Goal: Check status: Check status

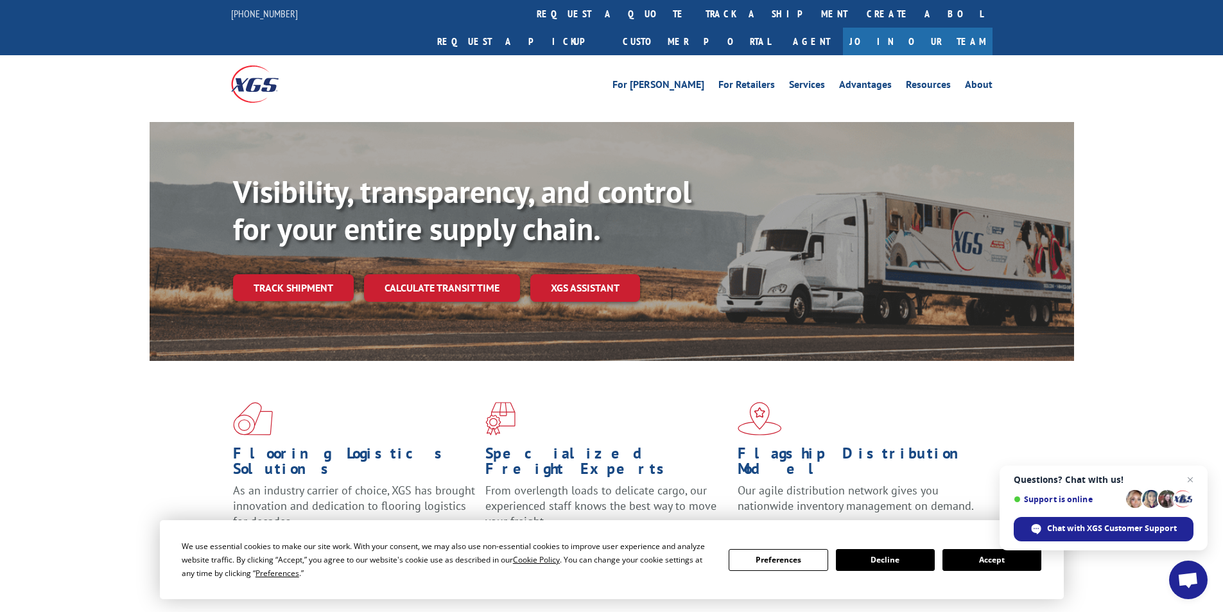
click at [984, 556] on button "Accept" at bounding box center [991, 560] width 99 height 22
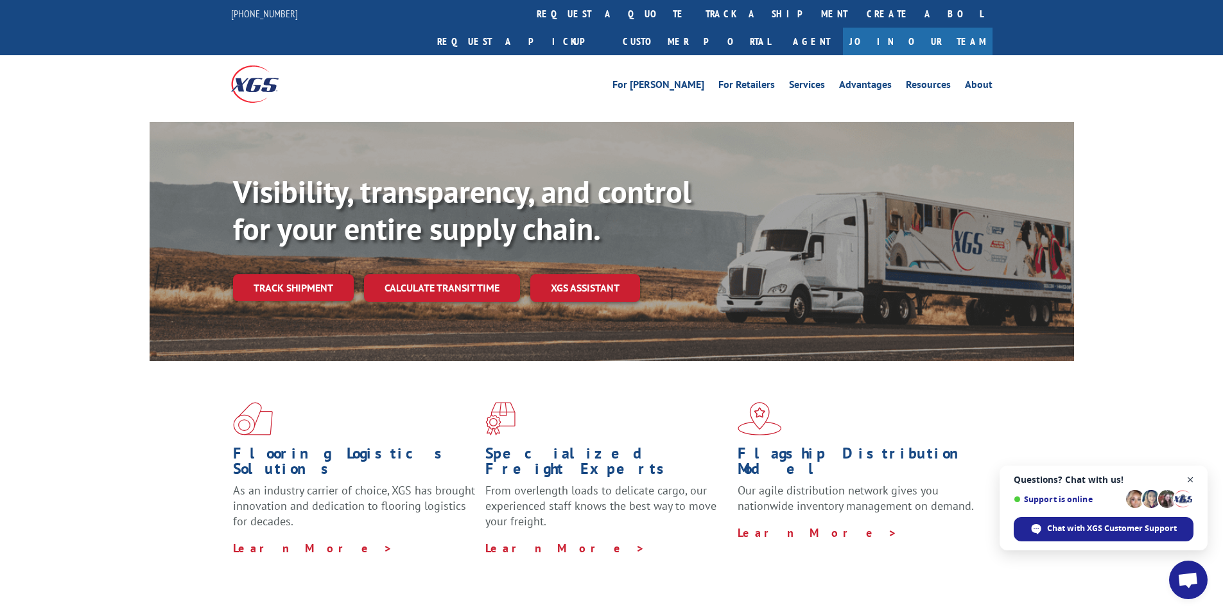
click at [1190, 478] on span "Close chat" at bounding box center [1190, 480] width 16 height 16
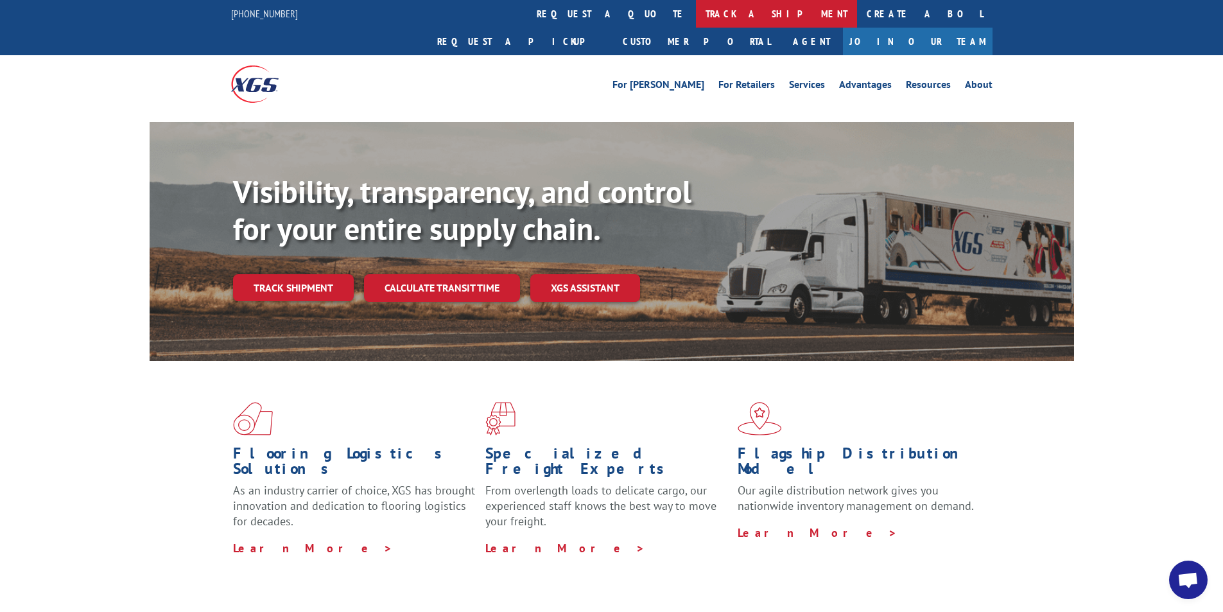
click at [696, 15] on link "track a shipment" at bounding box center [776, 14] width 161 height 28
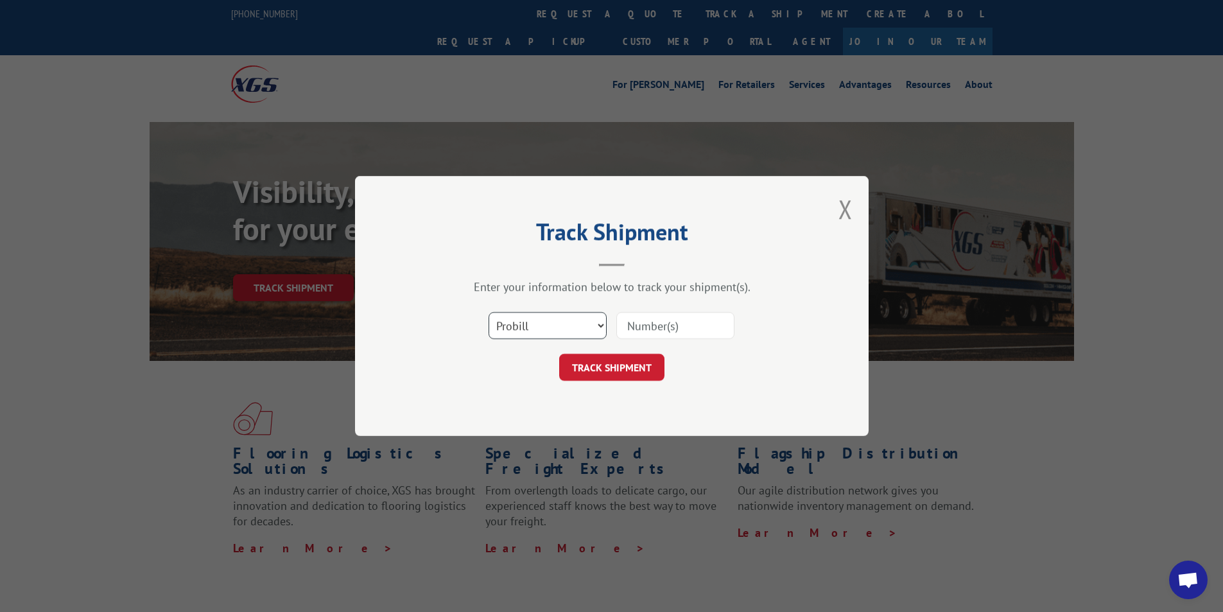
click at [562, 323] on select "Select category... Probill BOL PO" at bounding box center [547, 325] width 118 height 27
click at [682, 324] on input at bounding box center [675, 325] width 118 height 27
click at [655, 325] on input at bounding box center [675, 325] width 118 height 27
paste input "17027568"
type input "17027568"
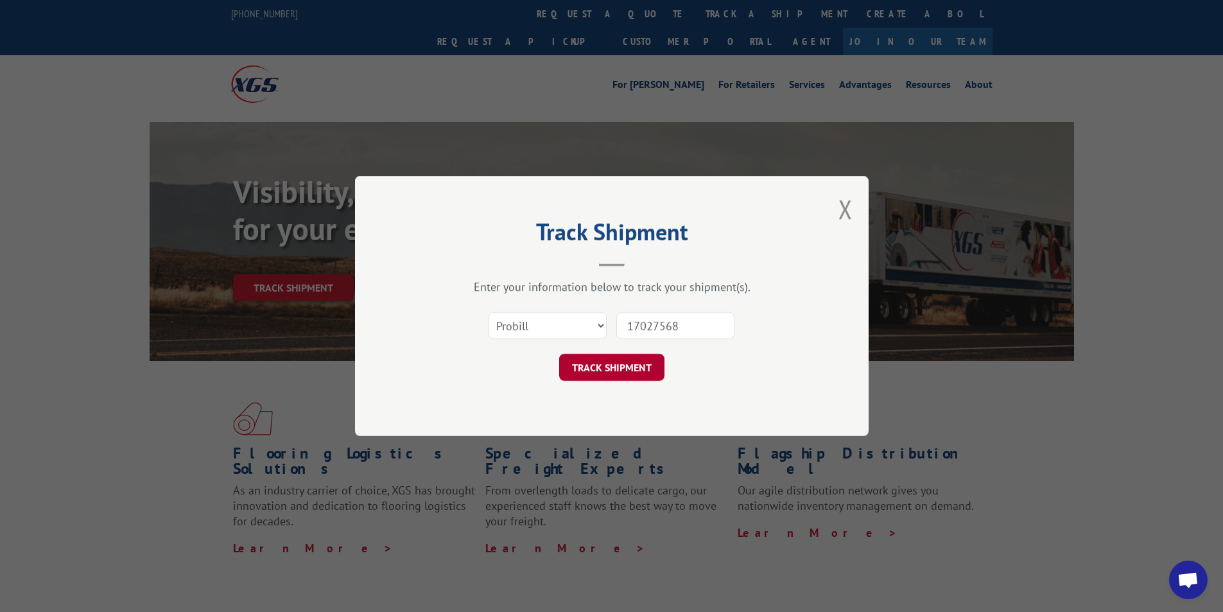
click at [617, 365] on button "TRACK SHIPMENT" at bounding box center [611, 367] width 105 height 27
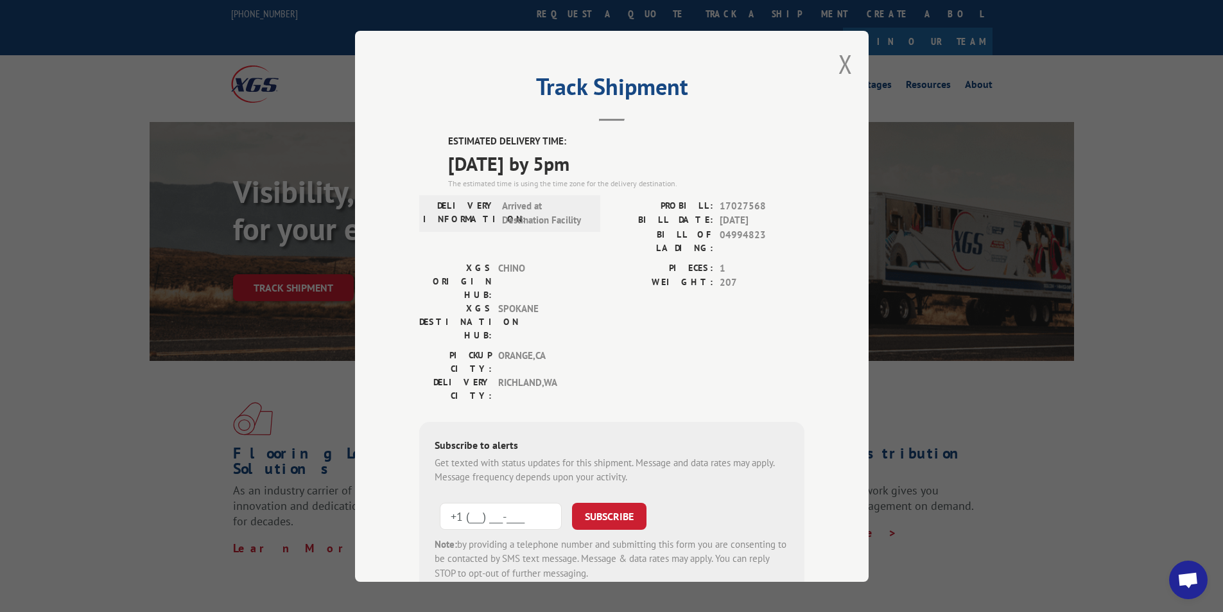
click at [494, 502] on input "+1 (___) ___-____" at bounding box center [501, 515] width 122 height 27
type input "[PHONE_NUMBER]"
click at [631, 502] on button "SUBSCRIBE" at bounding box center [609, 515] width 74 height 27
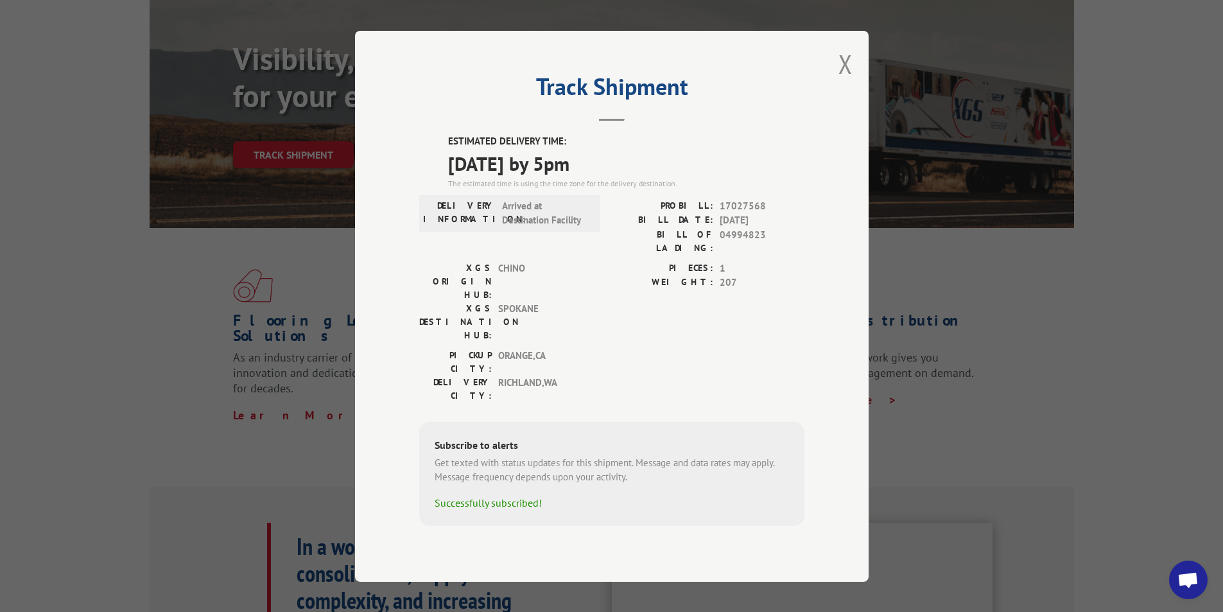
scroll to position [128, 0]
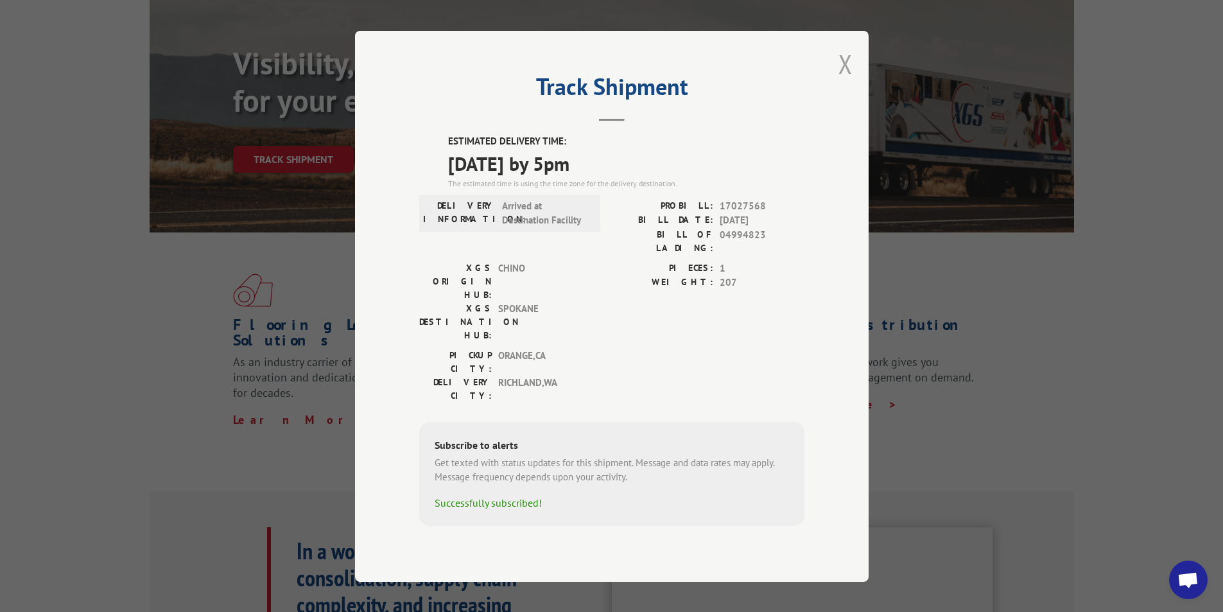
click at [845, 81] on button "Close modal" at bounding box center [845, 64] width 14 height 34
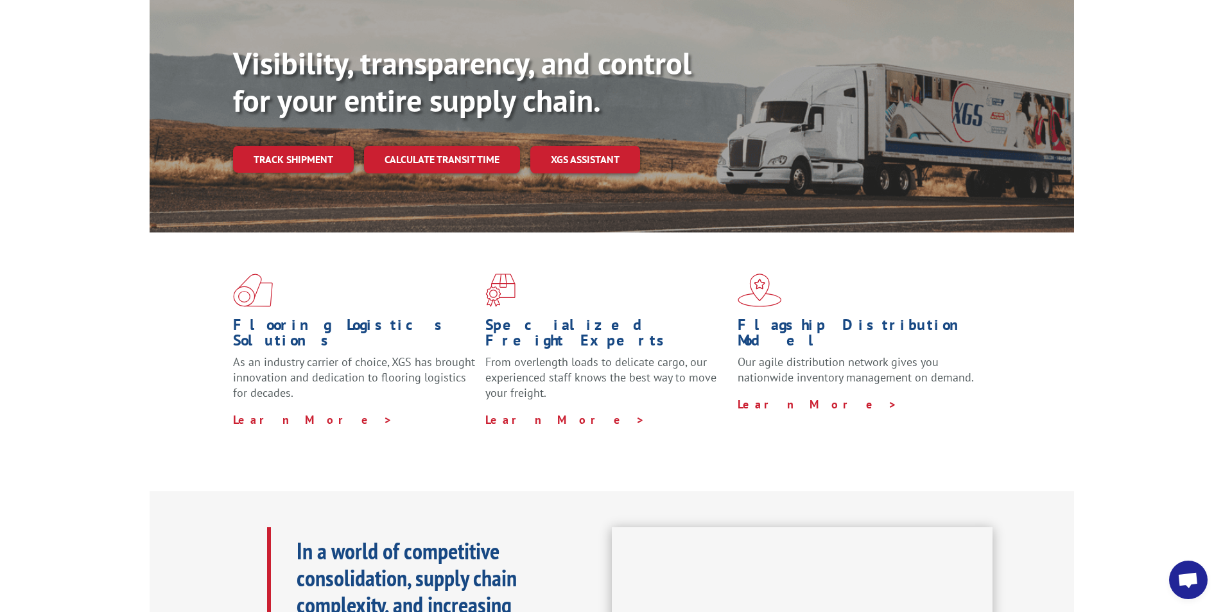
scroll to position [0, 0]
